Goal: Task Accomplishment & Management: Manage account settings

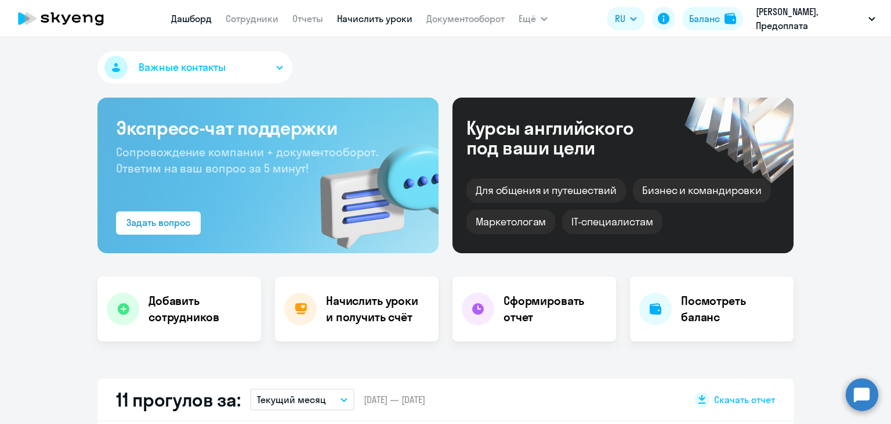
click at [381, 16] on link "Начислить уроки" at bounding box center [374, 19] width 75 height 12
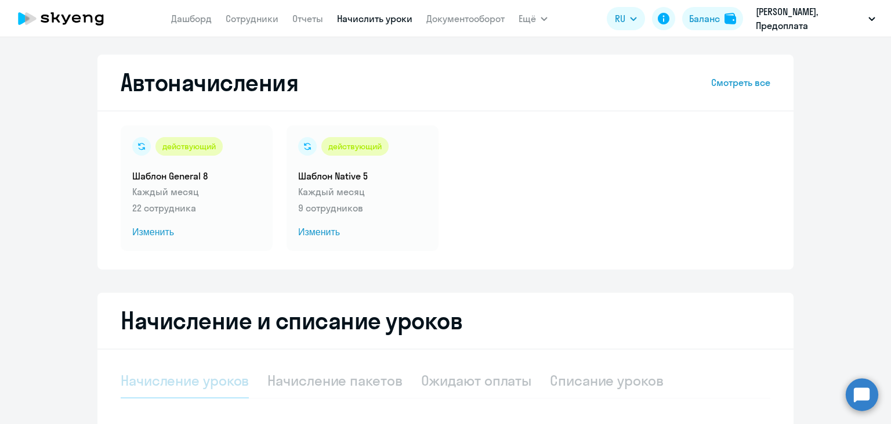
select select "10"
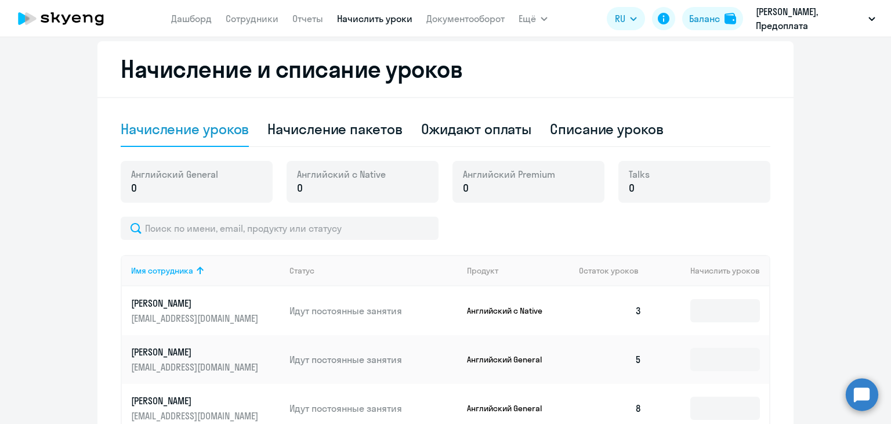
scroll to position [290, 0]
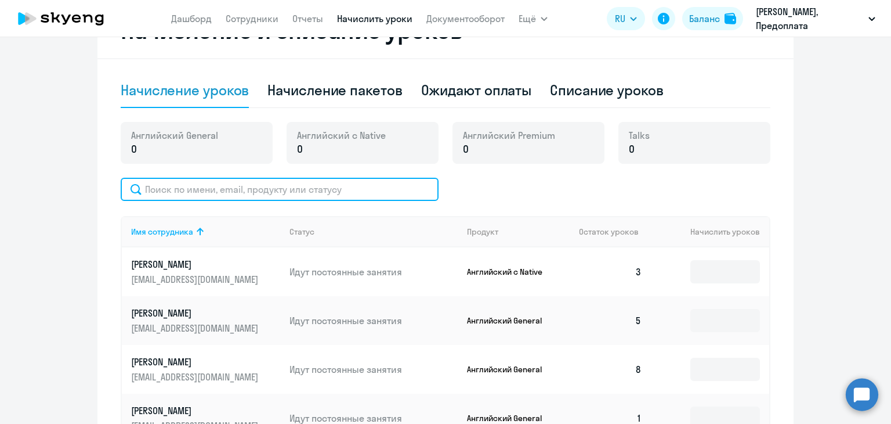
click at [220, 189] on input "text" at bounding box center [280, 189] width 318 height 23
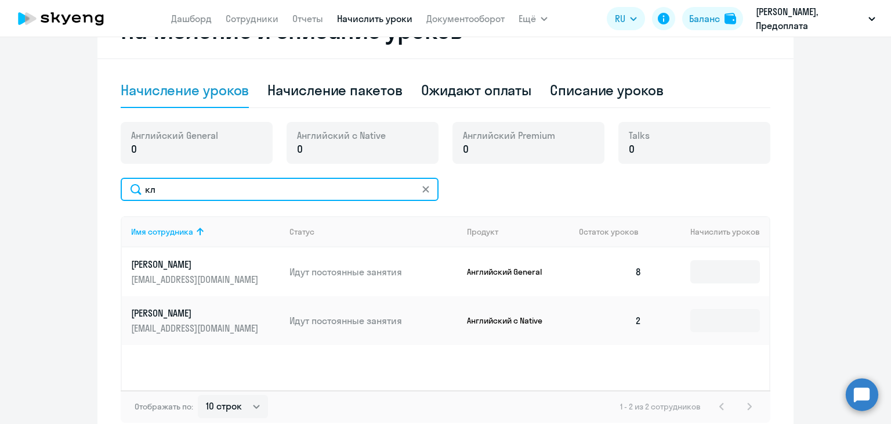
type input "кл"
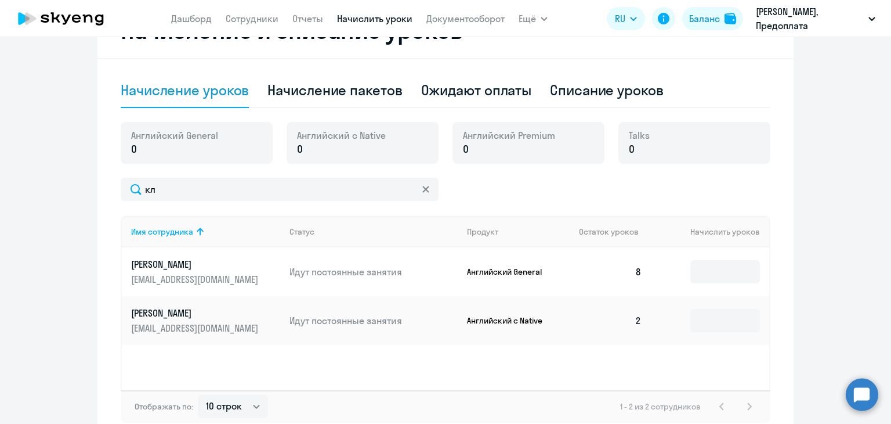
click at [717, 251] on td at bounding box center [710, 271] width 118 height 49
click at [717, 266] on input at bounding box center [725, 271] width 70 height 23
type input "8"
click at [577, 85] on div "Списание уроков" at bounding box center [607, 90] width 114 height 19
select select "10"
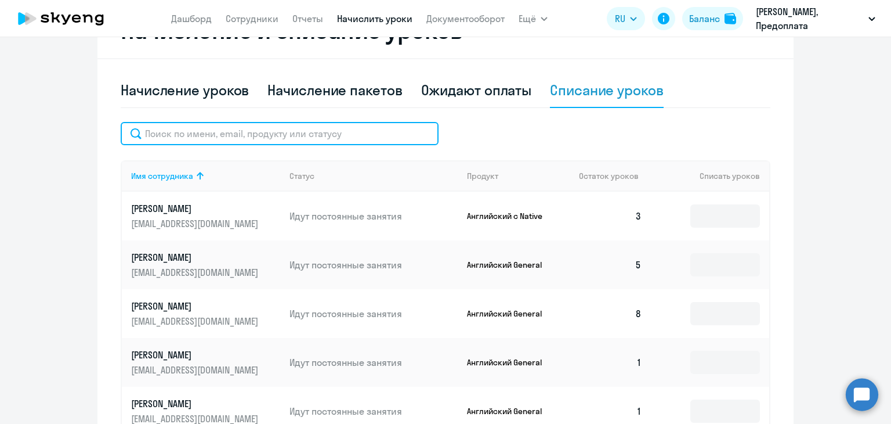
click at [213, 133] on input "text" at bounding box center [280, 133] width 318 height 23
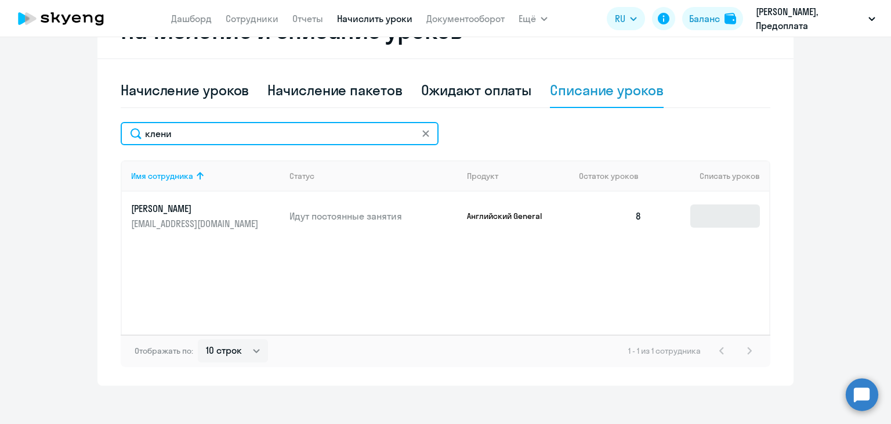
type input "клени"
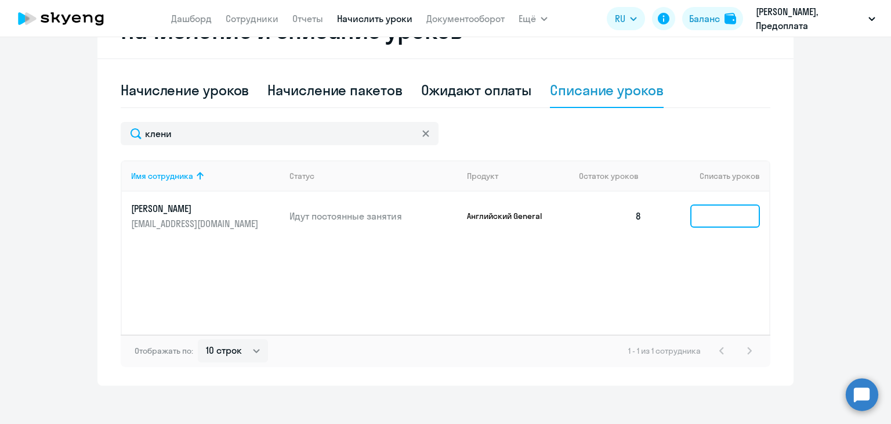
click at [722, 218] on input at bounding box center [725, 215] width 70 height 23
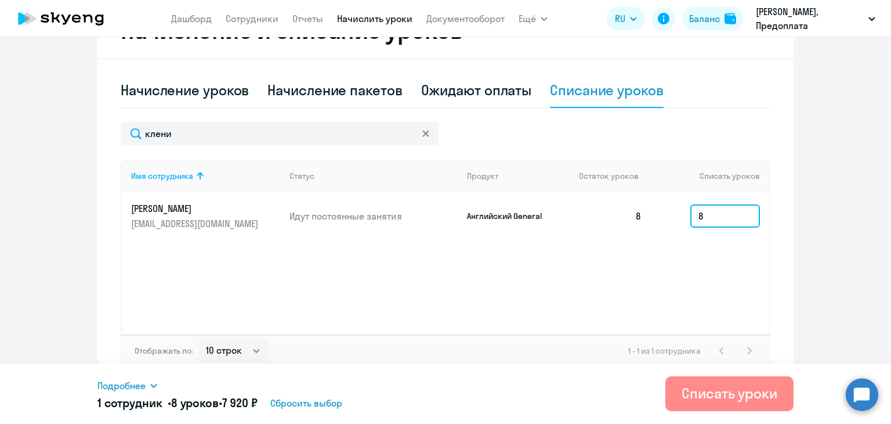
type input "8"
click at [717, 388] on div "Списать уроки" at bounding box center [730, 392] width 96 height 19
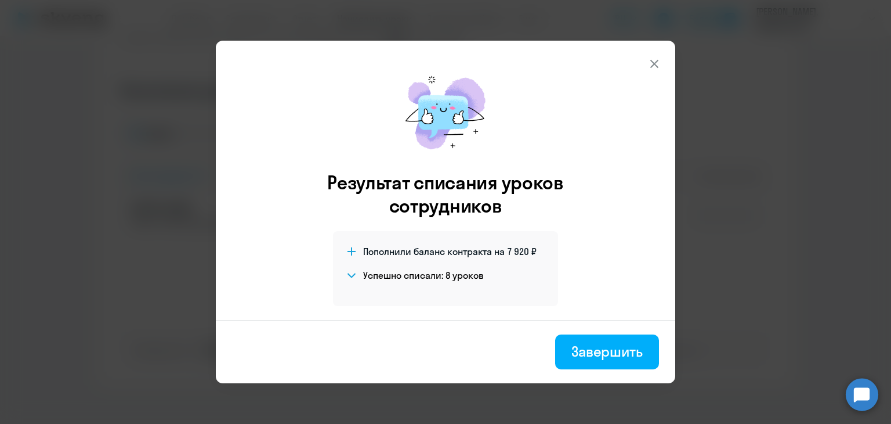
click at [654, 58] on icon at bounding box center [654, 64] width 14 height 14
